Goal: Book appointment/travel/reservation

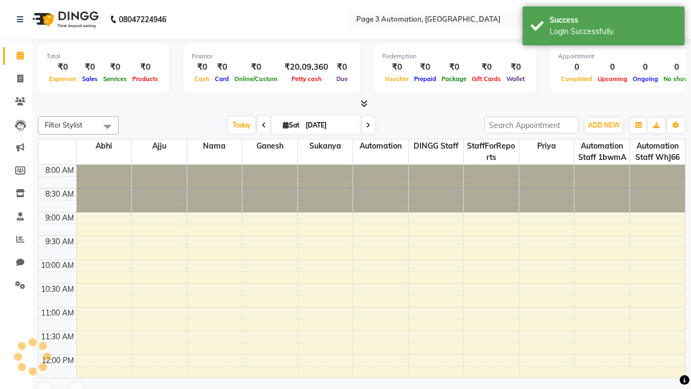
select select "en"
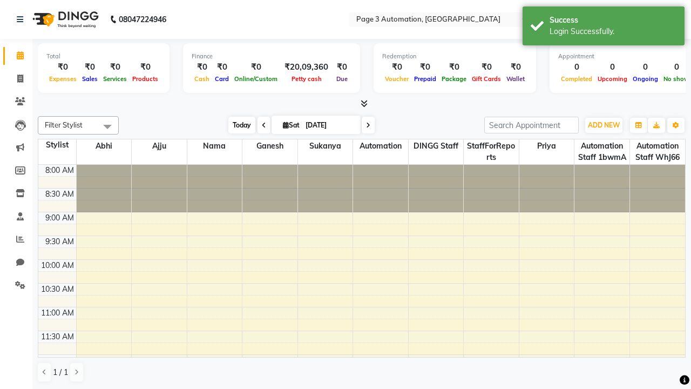
click at [237, 125] on span "Today" at bounding box center [241, 125] width 27 height 17
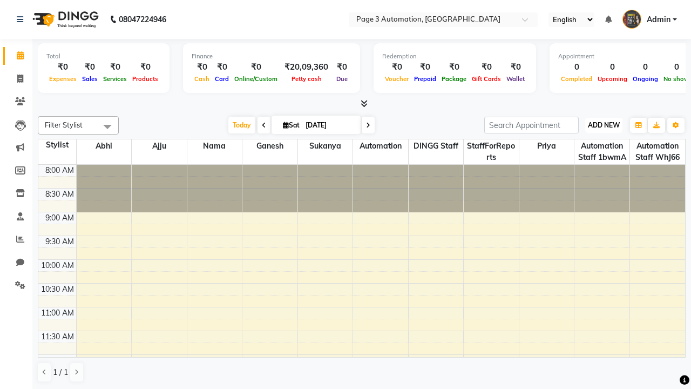
click at [604, 125] on span "ADD NEW" at bounding box center [604, 125] width 32 height 8
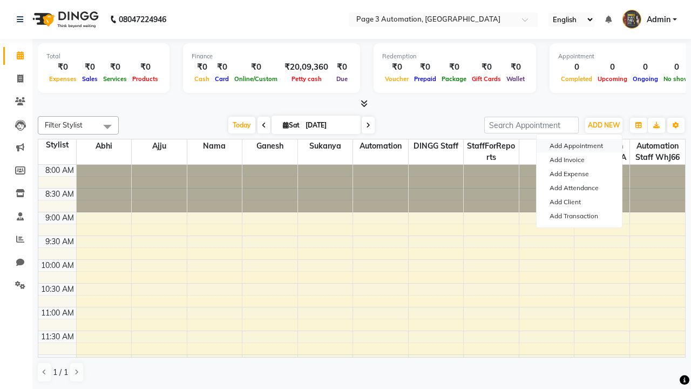
click at [579, 146] on button "Add Appointment" at bounding box center [579, 146] width 85 height 14
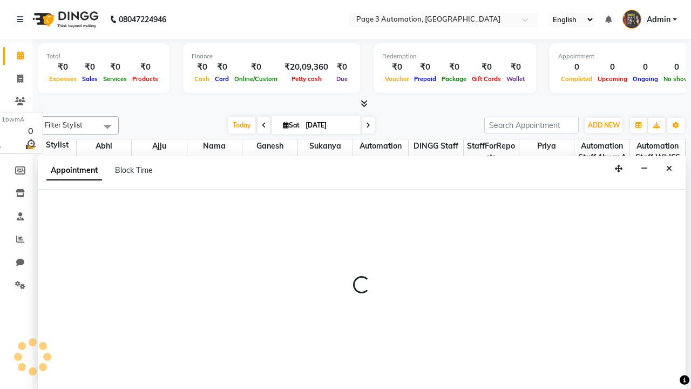
select select "tentative"
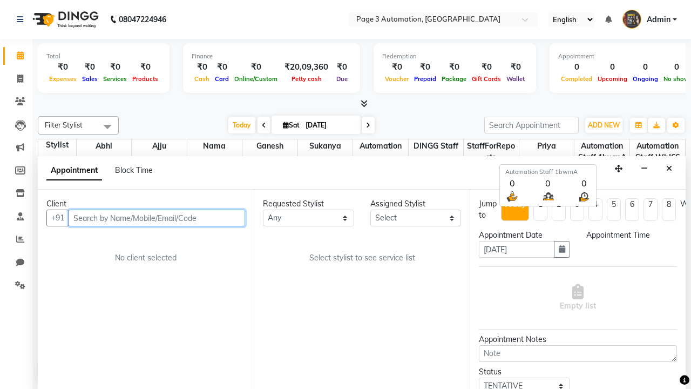
select select "540"
type input "8192346578"
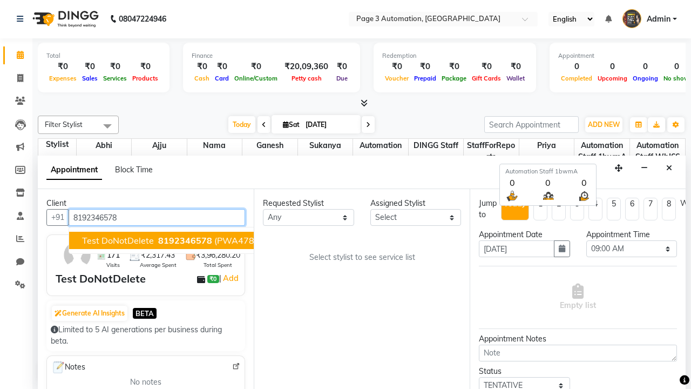
click at [158, 240] on span "8192346578" at bounding box center [185, 240] width 54 height 11
select select "711"
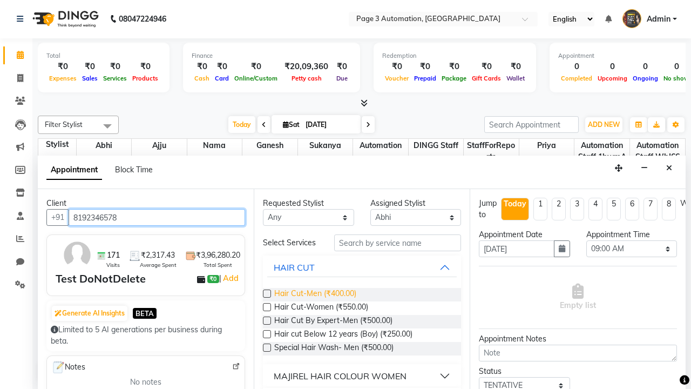
type input "8192346578"
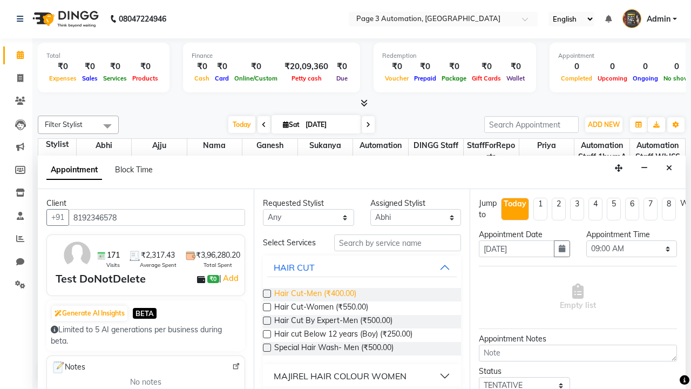
click at [315, 294] on span "Hair Cut-Men (₹400.00)" at bounding box center [315, 294] width 82 height 13
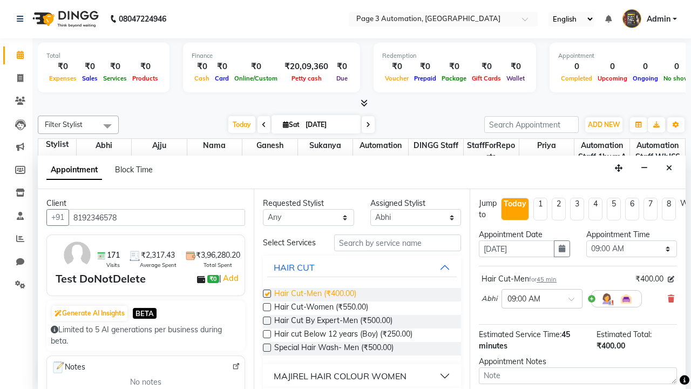
checkbox input "false"
click at [321, 308] on span "Hair Cut-Women (₹550.00)" at bounding box center [321, 307] width 94 height 13
checkbox input "true"
select select "840"
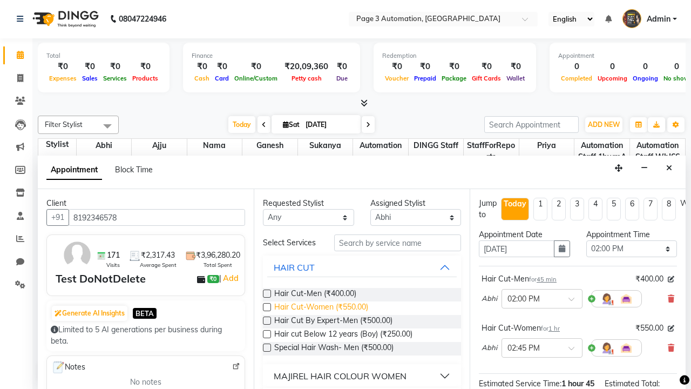
checkbox input "false"
type textarea "This Appointment is created by Automation Test"
checkbox input "false"
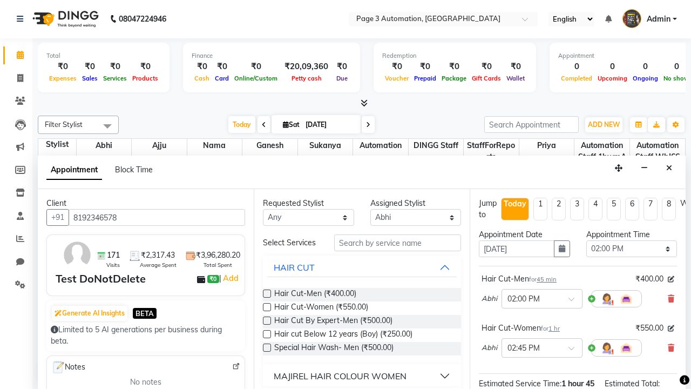
scroll to position [136, 0]
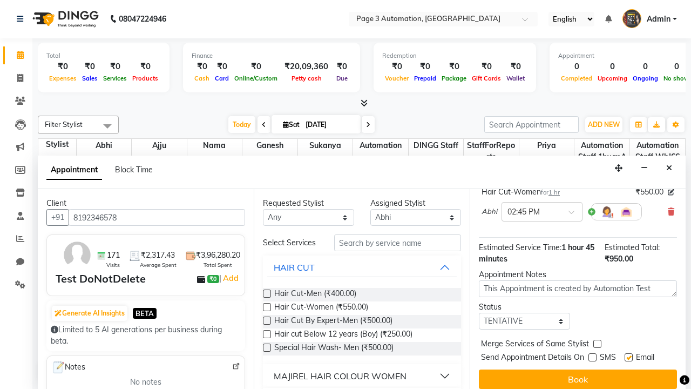
click at [629, 357] on label at bounding box center [629, 357] width 8 height 8
click at [629, 357] on input "checkbox" at bounding box center [628, 358] width 7 height 7
checkbox input "false"
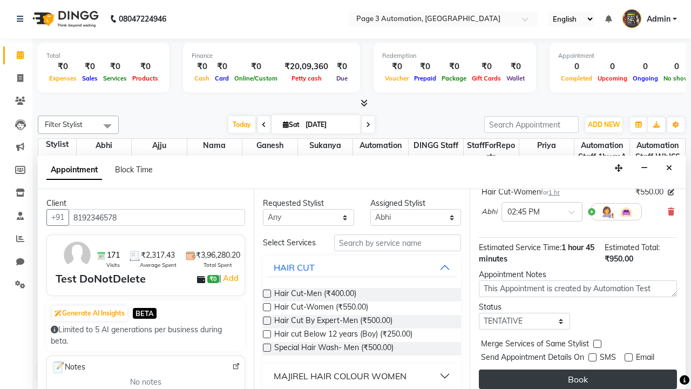
click at [578, 379] on button "Book" at bounding box center [578, 378] width 198 height 19
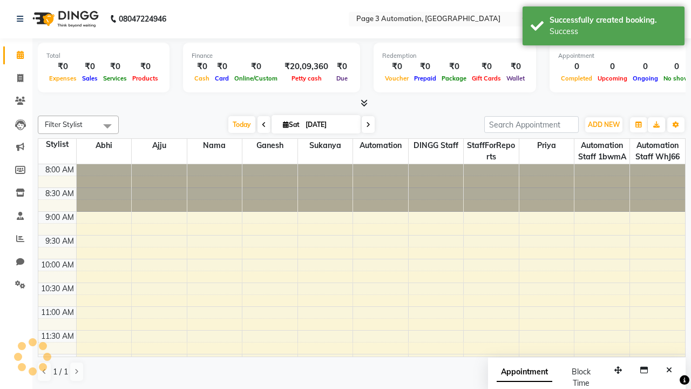
scroll to position [0, 0]
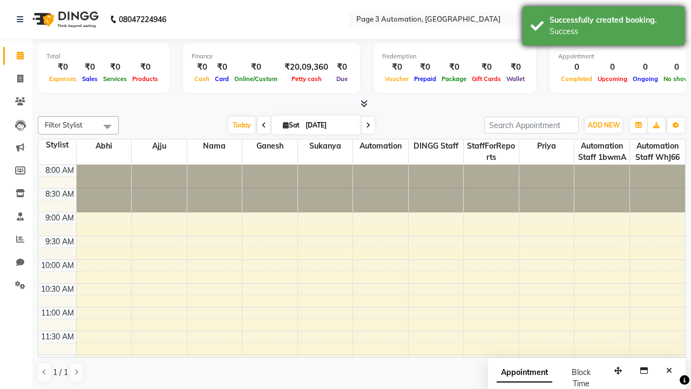
click at [604, 28] on div "Success" at bounding box center [613, 31] width 127 height 11
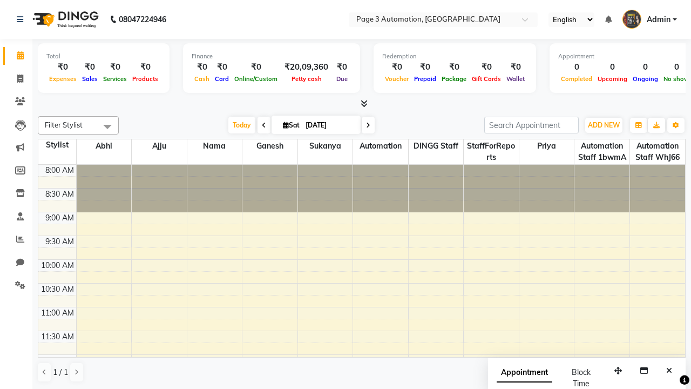
click at [107, 126] on span at bounding box center [108, 126] width 22 height 21
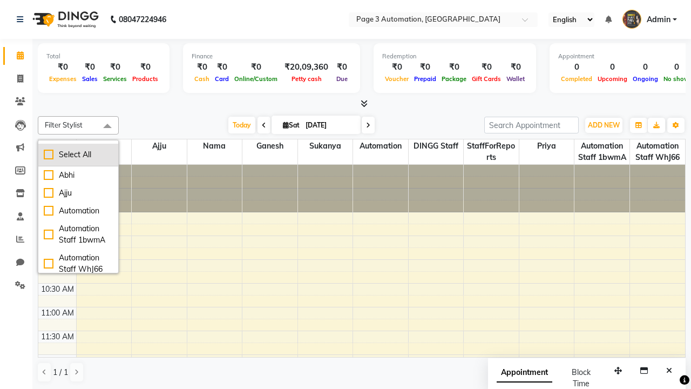
click at [78, 154] on div "Select All" at bounding box center [78, 154] width 69 height 11
checkbox input "true"
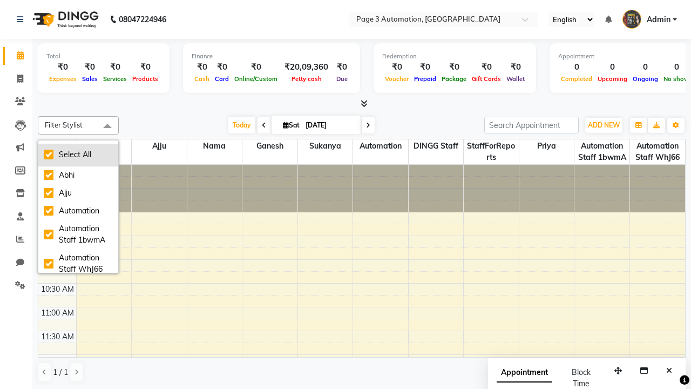
checkbox input "true"
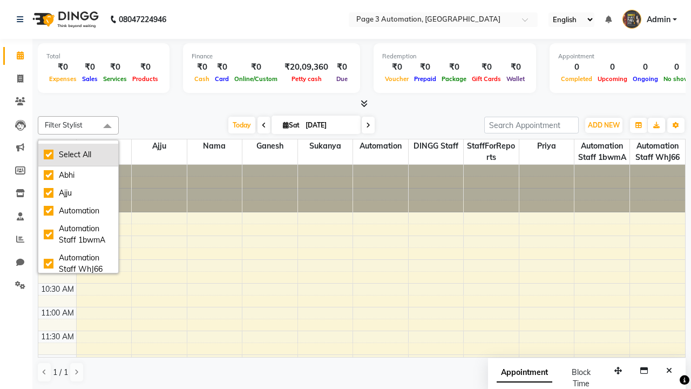
checkbox input "true"
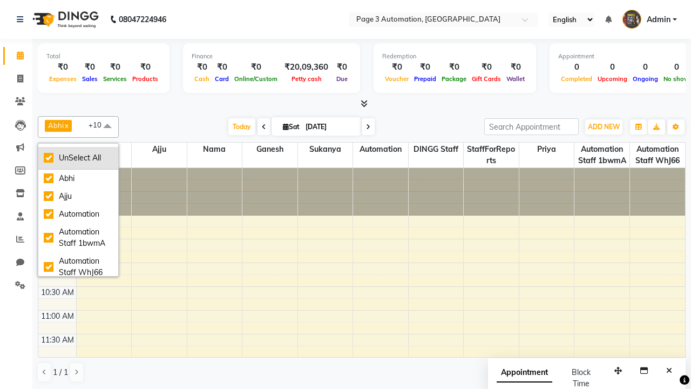
click at [78, 158] on div "UnSelect All" at bounding box center [78, 157] width 69 height 11
checkbox input "false"
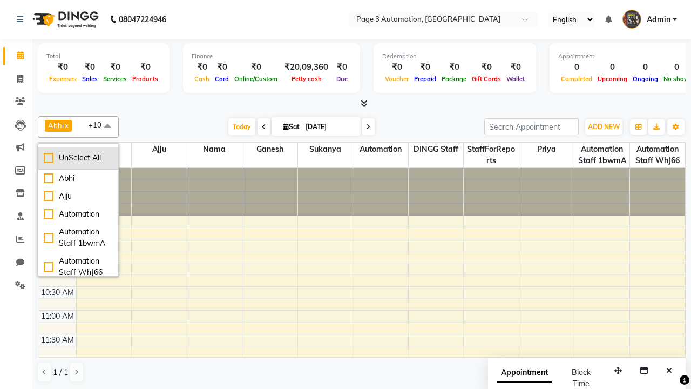
checkbox input "false"
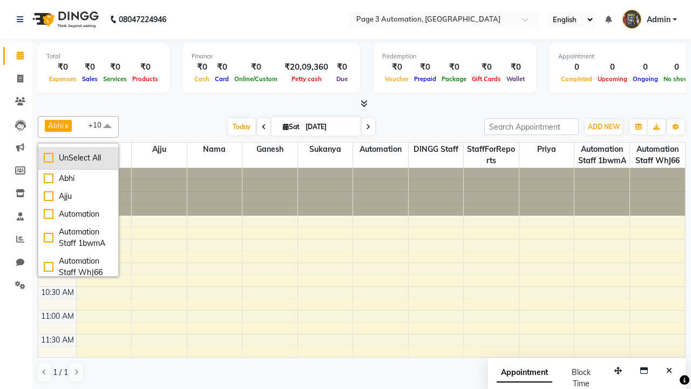
checkbox input "false"
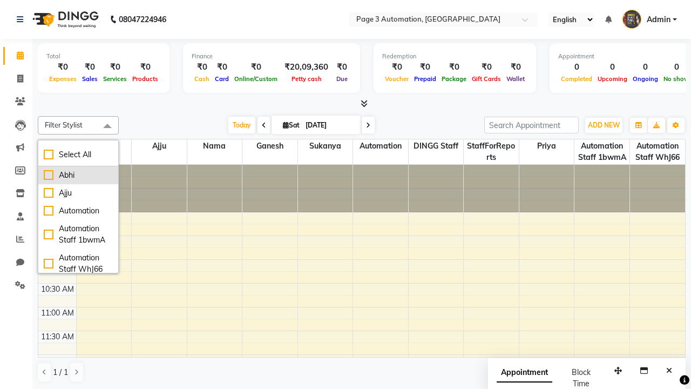
click at [78, 175] on div "Abhi" at bounding box center [78, 175] width 69 height 11
checkbox input "true"
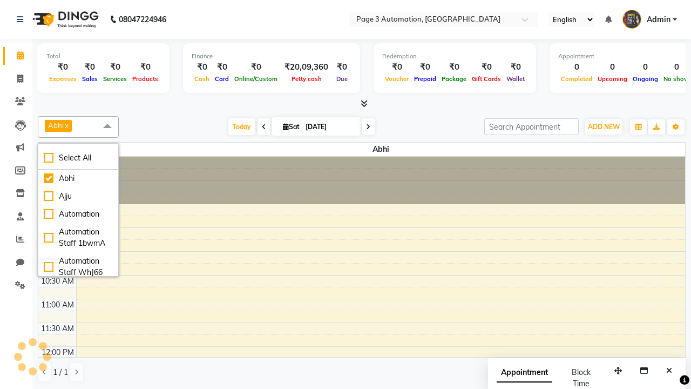
click at [107, 126] on span at bounding box center [108, 126] width 22 height 21
select select "7"
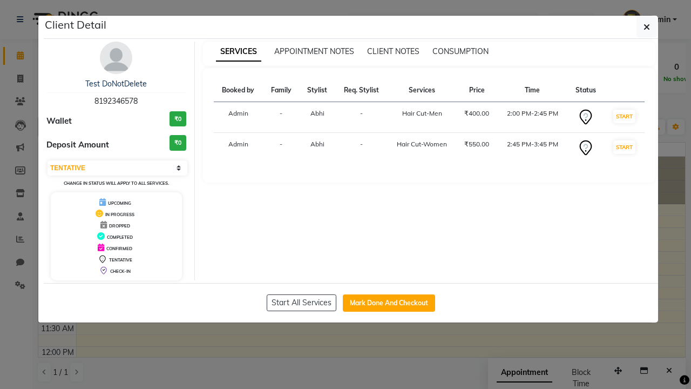
scroll to position [202, 0]
click at [647, 27] on icon "button" at bounding box center [647, 27] width 6 height 9
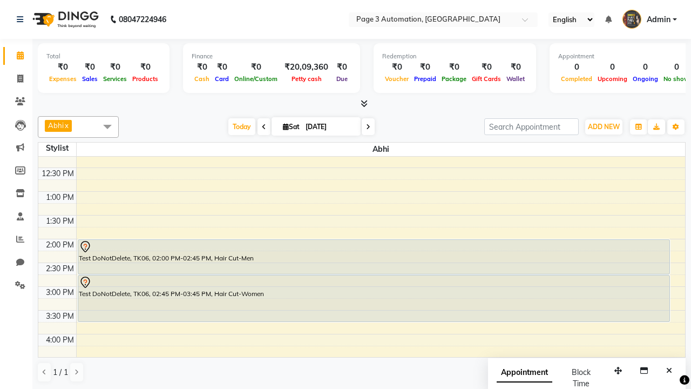
click at [374, 298] on div "Test DoNotDelete, TK06, 02:45 PM-03:45 PM, Hair Cut-Women" at bounding box center [373, 298] width 591 height 46
select select "7"
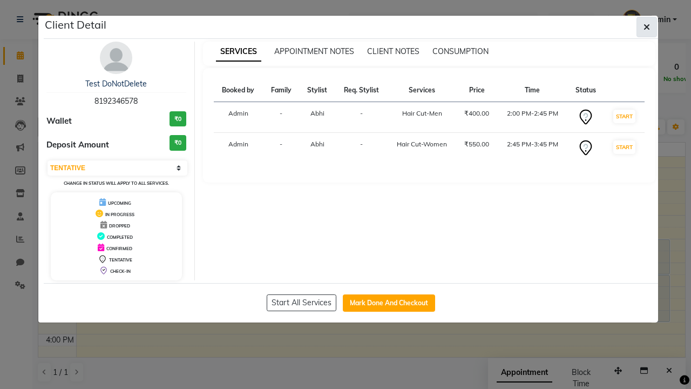
click at [647, 27] on icon "button" at bounding box center [647, 27] width 6 height 9
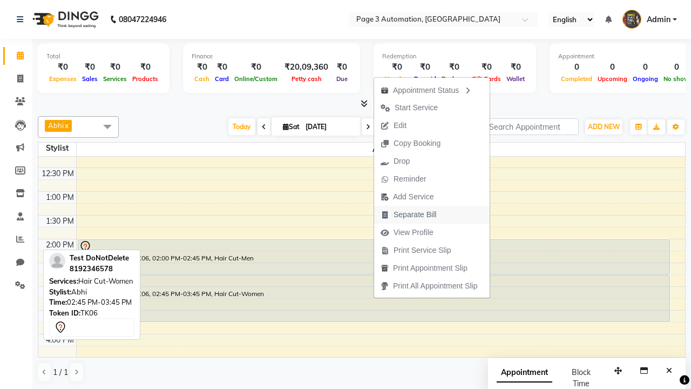
click at [434, 214] on span "Separate Bill" at bounding box center [415, 214] width 43 height 11
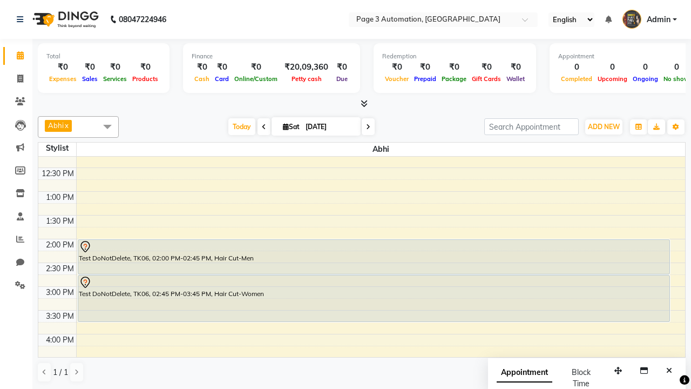
click at [107, 126] on span at bounding box center [108, 126] width 22 height 21
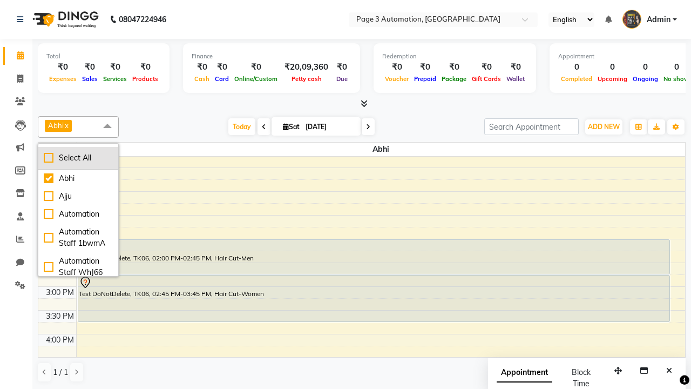
click at [78, 158] on div "Select All" at bounding box center [78, 157] width 69 height 11
checkbox input "true"
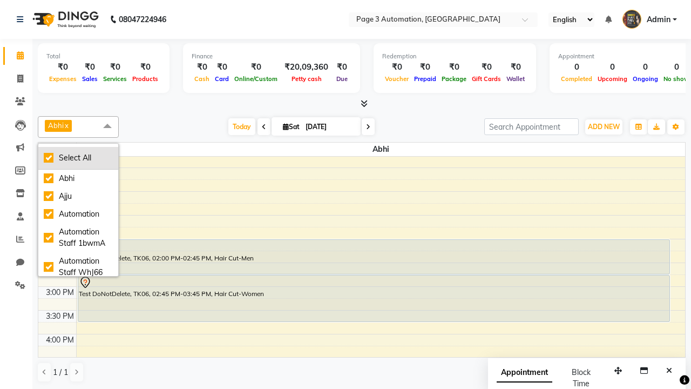
checkbox input "true"
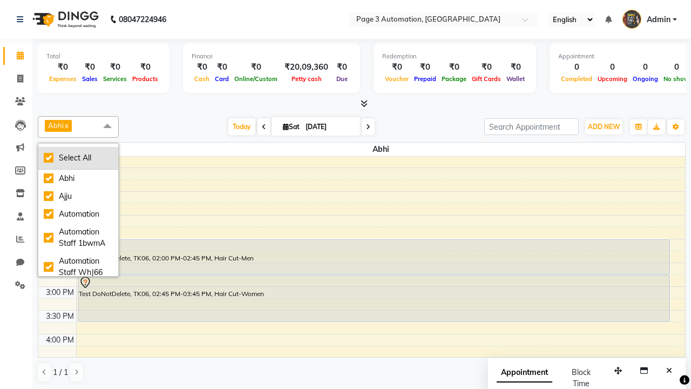
checkbox input "true"
